Goal: Transaction & Acquisition: Purchase product/service

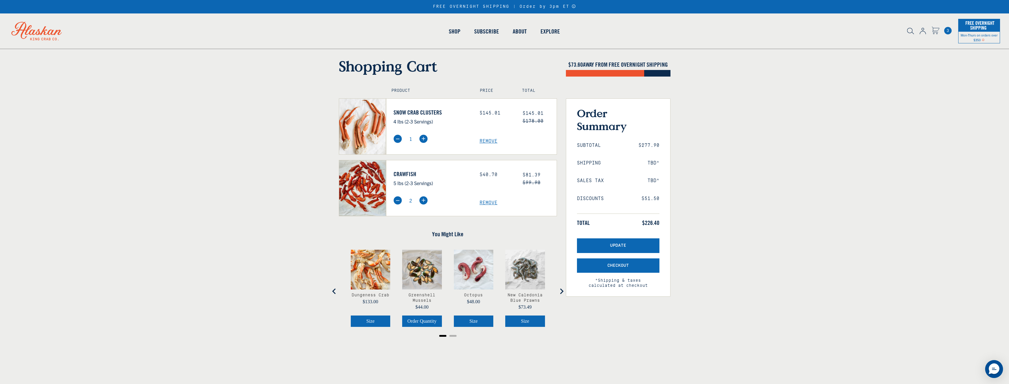
click at [406, 172] on link "Crawfish" at bounding box center [432, 173] width 77 height 7
click at [623, 268] on button "Checkout" at bounding box center [618, 265] width 82 height 15
click at [485, 141] on span "Remove" at bounding box center [518, 141] width 77 height 6
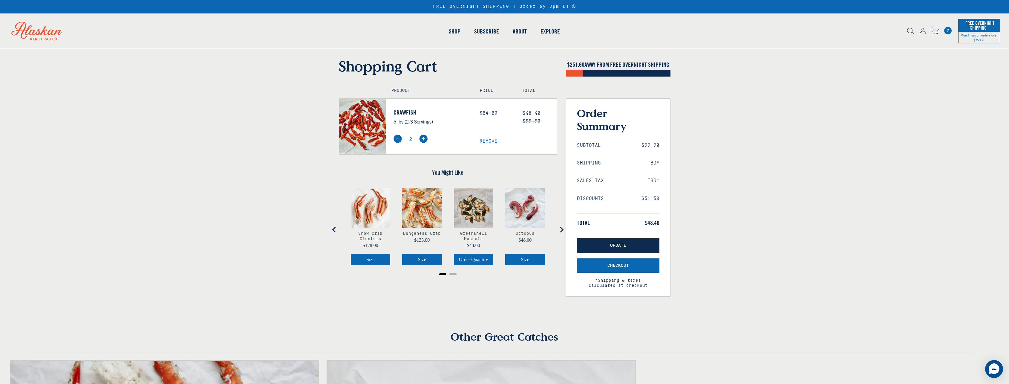
click at [636, 247] on button "Update" at bounding box center [618, 245] width 82 height 15
